Goal: Task Accomplishment & Management: Use online tool/utility

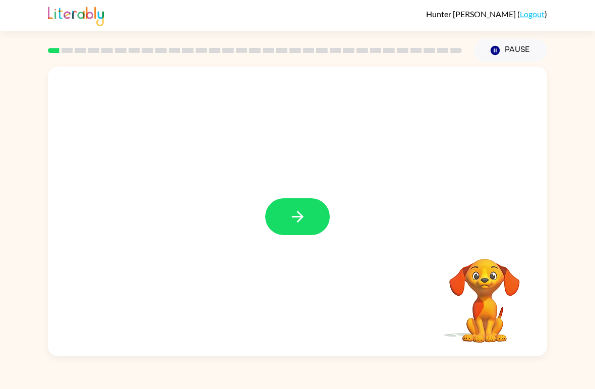
click at [272, 213] on button "button" at bounding box center [297, 216] width 65 height 37
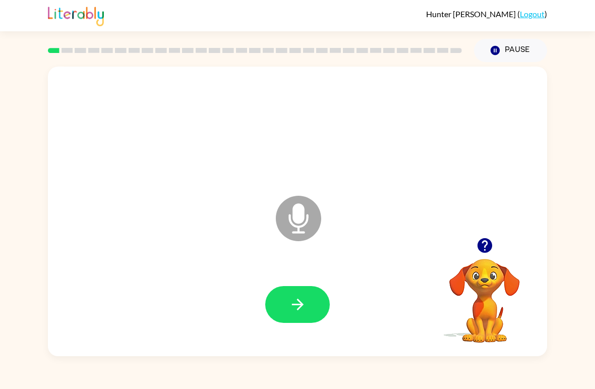
click at [292, 301] on icon "button" at bounding box center [298, 304] width 18 height 18
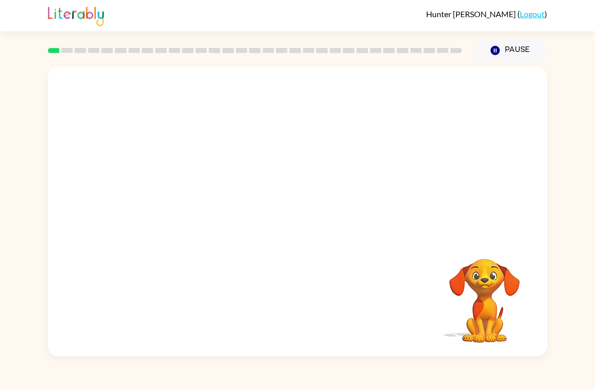
click at [463, 296] on video "Your browser must support playing .mp4 files to use Literably. Please try using…" at bounding box center [484, 293] width 101 height 101
click at [504, 283] on video "Your browser must support playing .mp4 files to use Literably. Please try using…" at bounding box center [484, 293] width 101 height 101
click at [306, 292] on div at bounding box center [297, 304] width 65 height 37
click at [301, 290] on div at bounding box center [297, 304] width 65 height 37
click at [298, 311] on div at bounding box center [297, 304] width 65 height 37
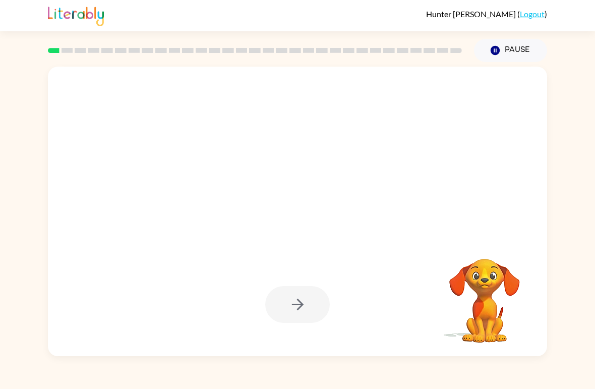
click at [298, 310] on div at bounding box center [297, 304] width 65 height 37
click at [477, 301] on video "Your browser must support playing .mp4 files to use Literably. Please try using…" at bounding box center [484, 293] width 101 height 101
click at [487, 306] on video "Your browser must support playing .mp4 files to use Literably. Please try using…" at bounding box center [484, 293] width 101 height 101
click at [292, 308] on div at bounding box center [297, 304] width 65 height 37
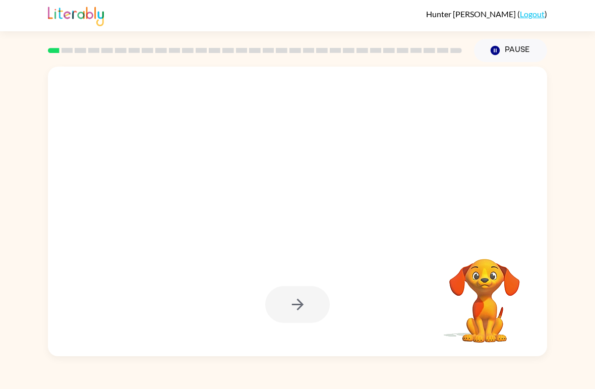
click at [305, 292] on div at bounding box center [297, 304] width 65 height 37
click at [331, 262] on div at bounding box center [297, 211] width 499 height 289
click at [291, 258] on div at bounding box center [297, 211] width 499 height 289
click at [288, 294] on div at bounding box center [297, 304] width 65 height 37
click at [286, 321] on div at bounding box center [297, 304] width 65 height 37
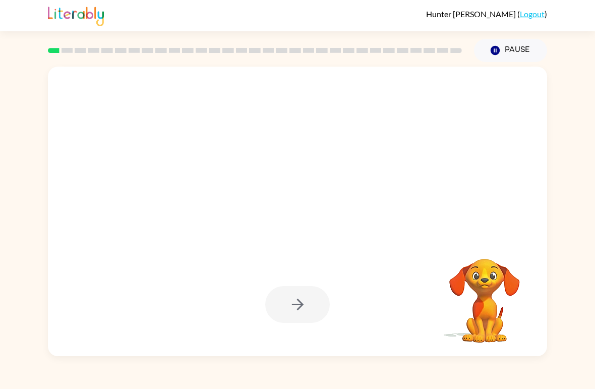
click at [337, 291] on div at bounding box center [297, 304] width 479 height 83
click at [355, 307] on div at bounding box center [297, 304] width 479 height 83
click at [353, 300] on div at bounding box center [297, 304] width 479 height 83
click at [331, 320] on div at bounding box center [297, 304] width 479 height 83
click at [323, 321] on div at bounding box center [297, 304] width 65 height 37
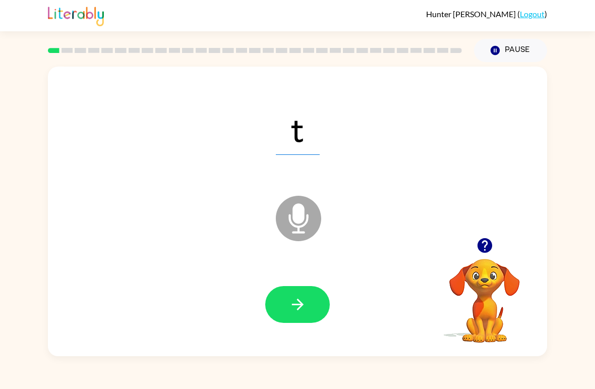
click at [303, 306] on icon "button" at bounding box center [298, 304] width 18 height 18
click at [304, 313] on icon "button" at bounding box center [298, 304] width 18 height 18
click at [296, 308] on icon "button" at bounding box center [298, 304] width 18 height 18
click at [296, 312] on icon "button" at bounding box center [298, 304] width 18 height 18
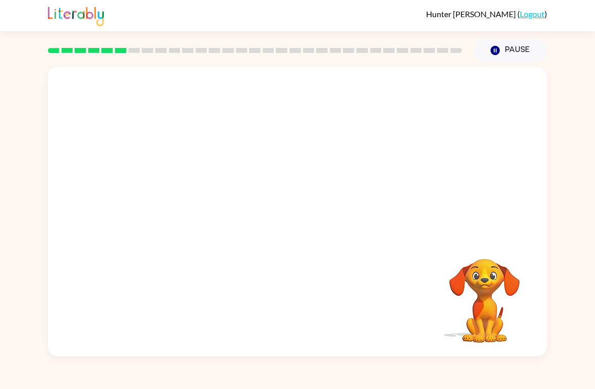
click at [530, 288] on video "Your browser must support playing .mp4 files to use Literably. Please try using…" at bounding box center [484, 293] width 101 height 101
click at [493, 280] on video "Your browser must support playing .mp4 files to use Literably. Please try using…" at bounding box center [484, 293] width 101 height 101
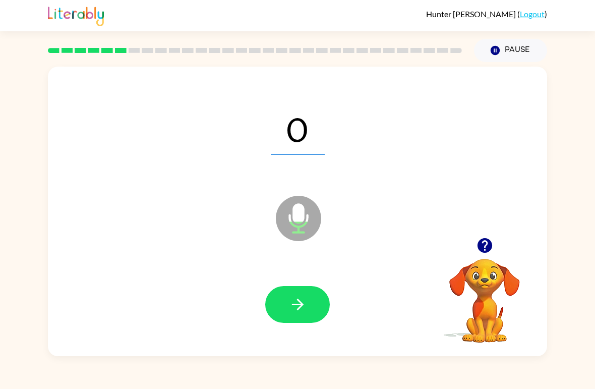
click at [302, 309] on icon "button" at bounding box center [298, 304] width 18 height 18
click at [292, 309] on icon "button" at bounding box center [298, 304] width 18 height 18
click at [296, 306] on icon "button" at bounding box center [298, 304] width 18 height 18
click at [299, 309] on icon "button" at bounding box center [297, 304] width 12 height 12
click at [298, 298] on icon "button" at bounding box center [298, 304] width 18 height 18
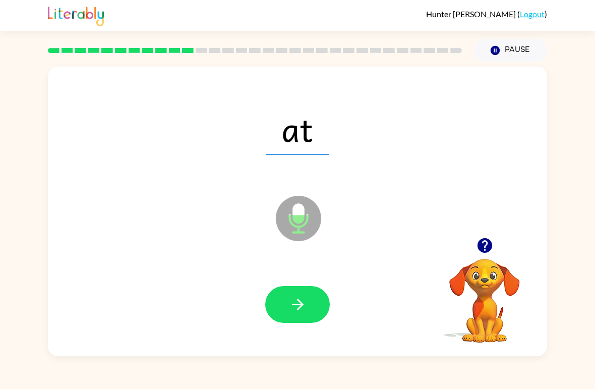
click at [309, 304] on button "button" at bounding box center [297, 304] width 65 height 37
click at [304, 313] on icon "button" at bounding box center [298, 304] width 18 height 18
click at [294, 309] on icon "button" at bounding box center [298, 304] width 18 height 18
click at [280, 314] on button "button" at bounding box center [297, 304] width 65 height 37
click at [310, 301] on button "button" at bounding box center [297, 304] width 65 height 37
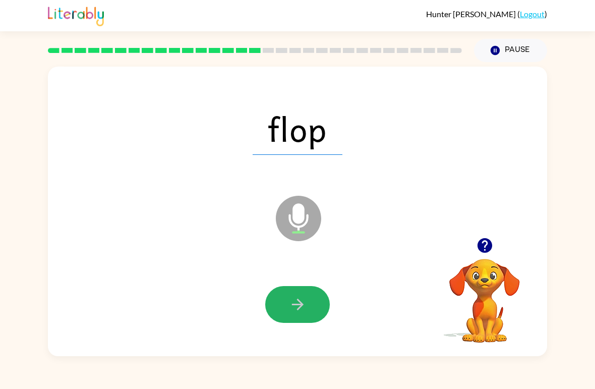
click at [291, 316] on button "button" at bounding box center [297, 304] width 65 height 37
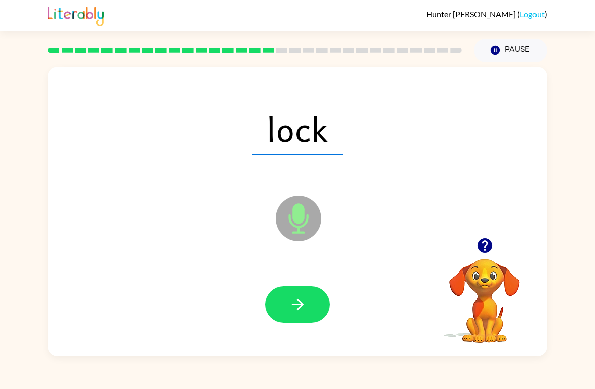
click at [302, 313] on icon "button" at bounding box center [298, 304] width 18 height 18
click at [301, 311] on icon "button" at bounding box center [298, 304] width 18 height 18
click at [292, 302] on icon "button" at bounding box center [298, 304] width 18 height 18
click at [294, 307] on icon "button" at bounding box center [298, 304] width 18 height 18
click at [304, 322] on button "button" at bounding box center [297, 304] width 65 height 37
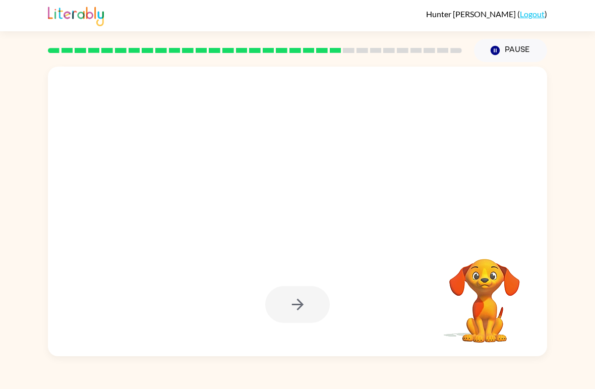
click at [474, 293] on video "Your browser must support playing .mp4 files to use Literably. Please try using…" at bounding box center [484, 293] width 101 height 101
click at [453, 291] on video "Your browser must support playing .mp4 files to use Literably. Please try using…" at bounding box center [484, 293] width 101 height 101
click at [422, 271] on div at bounding box center [297, 304] width 479 height 83
click at [479, 310] on video "Your browser must support playing .mp4 files to use Literably. Please try using…" at bounding box center [484, 293] width 101 height 101
click at [477, 298] on video "Your browser must support playing .mp4 files to use Literably. Please try using…" at bounding box center [484, 293] width 101 height 101
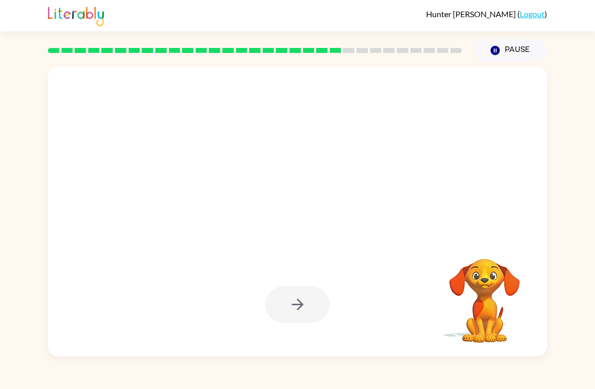
click at [477, 297] on video "Your browser must support playing .mp4 files to use Literably. Please try using…" at bounding box center [484, 293] width 101 height 101
click at [502, 280] on video "Your browser must support playing .mp4 files to use Literably. Please try using…" at bounding box center [484, 293] width 101 height 101
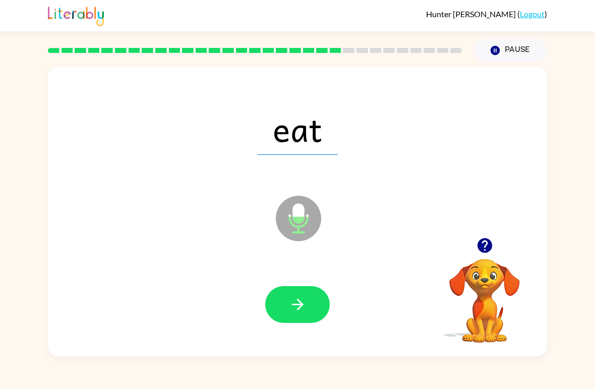
click at [301, 305] on icon "button" at bounding box center [297, 304] width 12 height 12
click at [305, 303] on icon "button" at bounding box center [298, 304] width 18 height 18
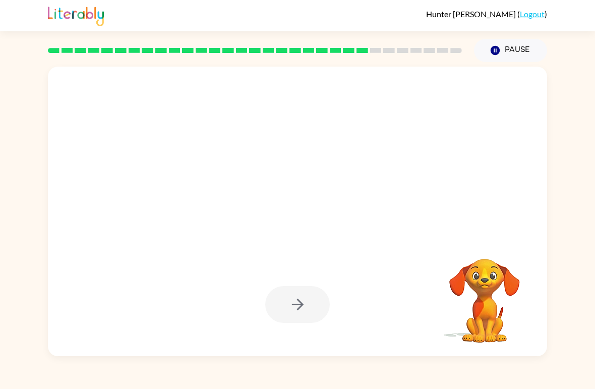
click at [477, 333] on video "Your browser must support playing .mp4 files to use Literably. Please try using…" at bounding box center [484, 293] width 101 height 101
click at [191, 219] on div at bounding box center [297, 211] width 499 height 289
click at [465, 291] on video "Your browser must support playing .mp4 files to use Literably. Please try using…" at bounding box center [484, 293] width 101 height 101
click at [479, 284] on video "Your browser must support playing .mp4 files to use Literably. Please try using…" at bounding box center [484, 293] width 101 height 101
click at [303, 313] on div at bounding box center [297, 304] width 65 height 37
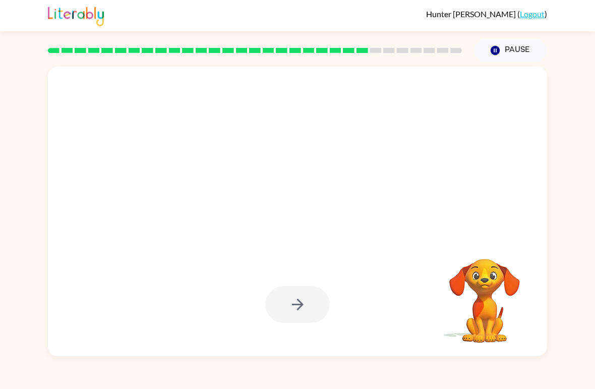
click at [453, 254] on video "Your browser must support playing .mp4 files to use Literably. Please try using…" at bounding box center [484, 293] width 101 height 101
click at [124, 246] on div at bounding box center [297, 211] width 499 height 289
click at [489, 350] on div at bounding box center [297, 211] width 499 height 289
click at [461, 313] on video "Your browser must support playing .mp4 files to use Literably. Please try using…" at bounding box center [484, 293] width 101 height 101
click at [502, 289] on video "Your browser must support playing .mp4 files to use Literably. Please try using…" at bounding box center [484, 293] width 101 height 101
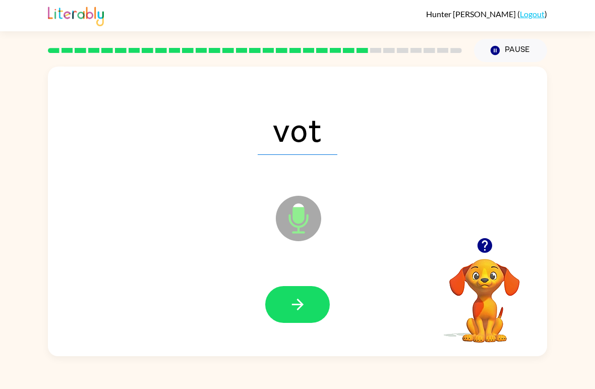
click at [287, 312] on button "button" at bounding box center [297, 304] width 65 height 37
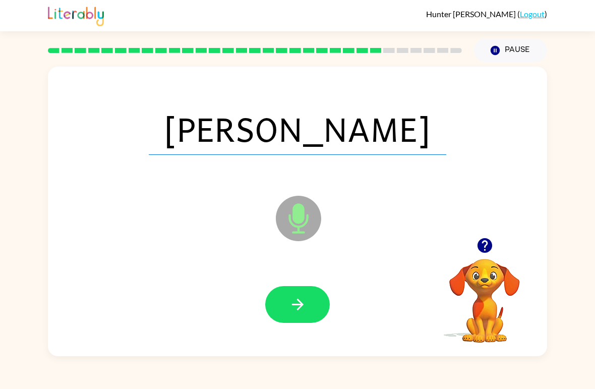
click at [284, 309] on button "button" at bounding box center [297, 304] width 65 height 37
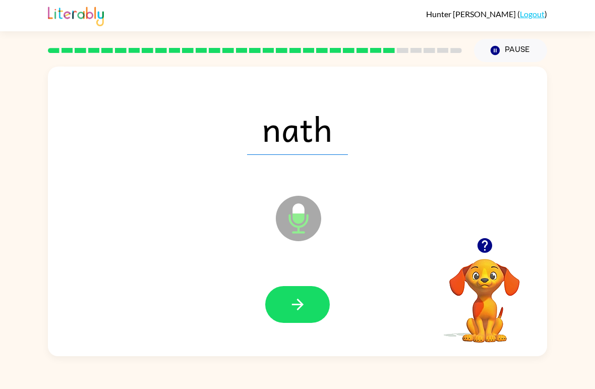
click at [303, 312] on icon "button" at bounding box center [298, 304] width 18 height 18
click at [306, 282] on div at bounding box center [297, 304] width 479 height 83
click at [301, 306] on icon "button" at bounding box center [297, 304] width 12 height 12
click at [301, 317] on button "button" at bounding box center [297, 304] width 65 height 37
click at [298, 303] on icon "button" at bounding box center [298, 304] width 18 height 18
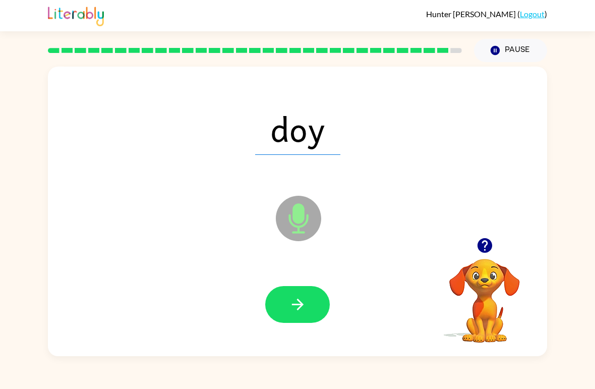
click at [298, 304] on icon "button" at bounding box center [298, 304] width 18 height 18
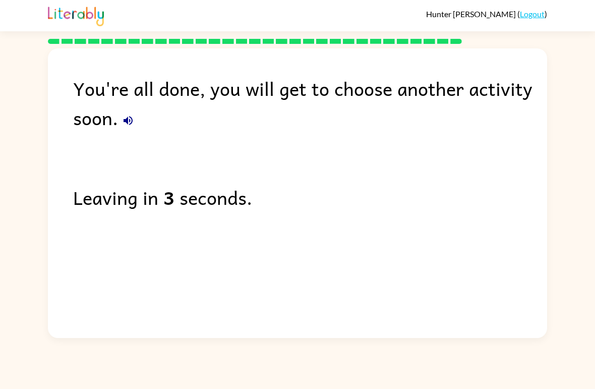
click at [134, 120] on icon "button" at bounding box center [128, 120] width 12 height 12
